Goal: Information Seeking & Learning: Learn about a topic

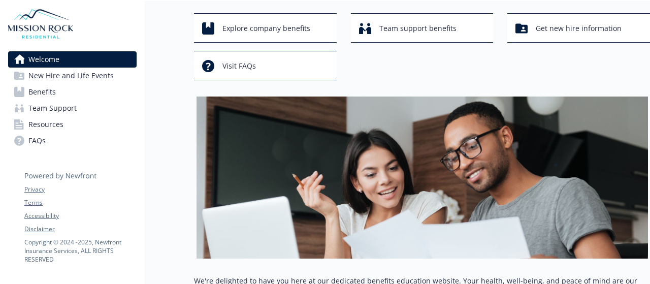
scroll to position [52, 0]
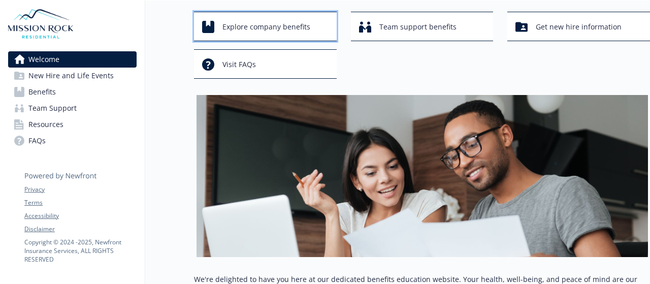
click at [288, 28] on span "Explore company benefits" at bounding box center [266, 26] width 88 height 19
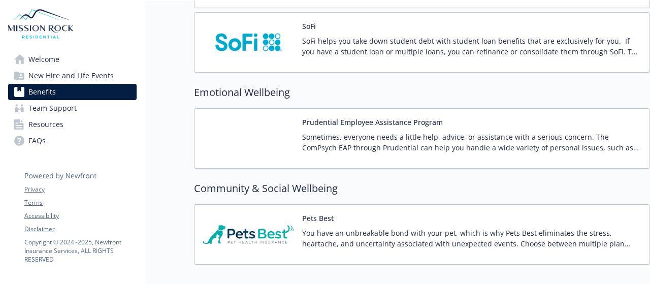
scroll to position [2080, 0]
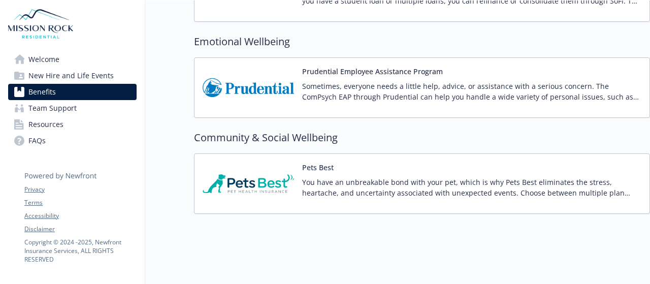
click at [358, 177] on p "You have an unbreakable bond with your pet, which is why Pets Best eliminates t…" at bounding box center [471, 187] width 339 height 21
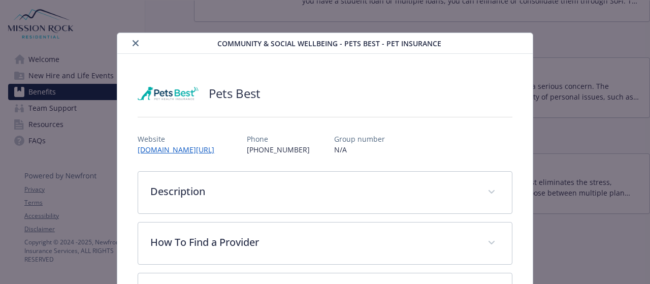
click at [133, 41] on icon "close" at bounding box center [136, 43] width 6 height 6
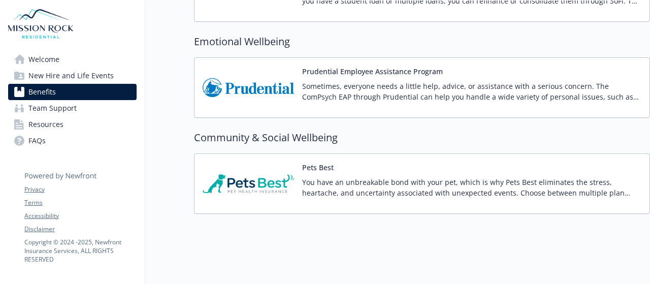
click at [53, 128] on span "Resources" at bounding box center [45, 124] width 35 height 16
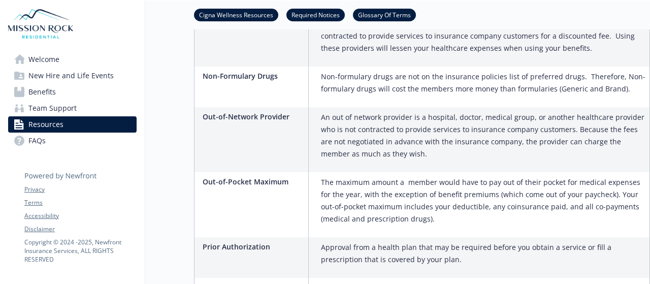
scroll to position [2019, 1]
click at [43, 59] on span "Welcome" at bounding box center [43, 59] width 31 height 16
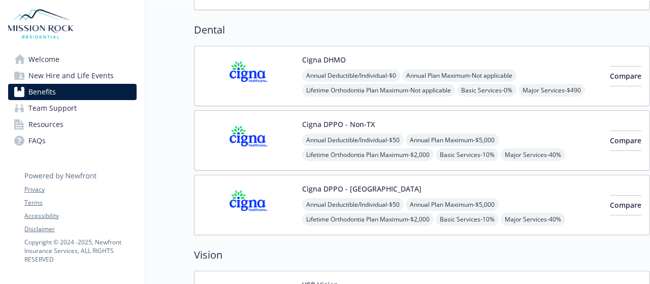
scroll to position [357, 0]
click at [244, 73] on img at bounding box center [248, 75] width 91 height 43
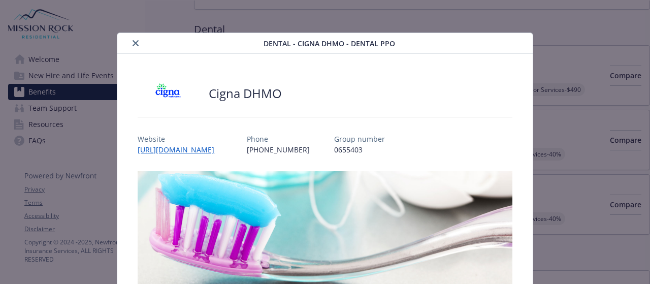
scroll to position [30, 0]
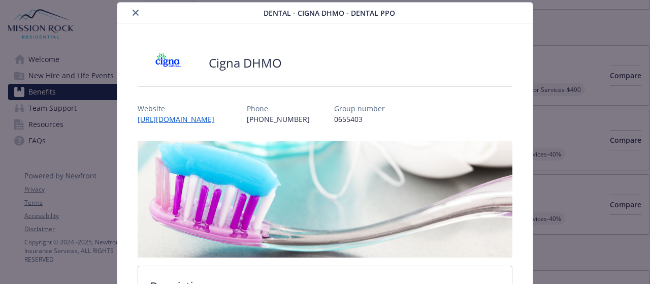
click at [138, 12] on button "close" at bounding box center [135, 13] width 12 height 12
